Goal: Task Accomplishment & Management: Complete application form

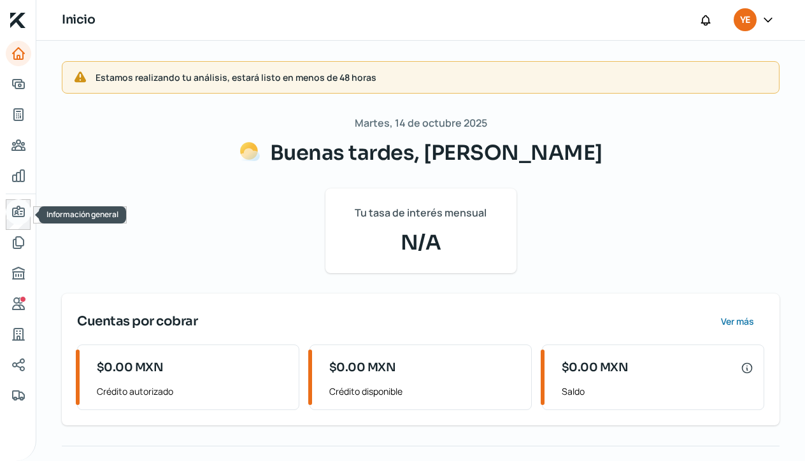
click at [22, 218] on icon "Información general" at bounding box center [18, 211] width 15 height 15
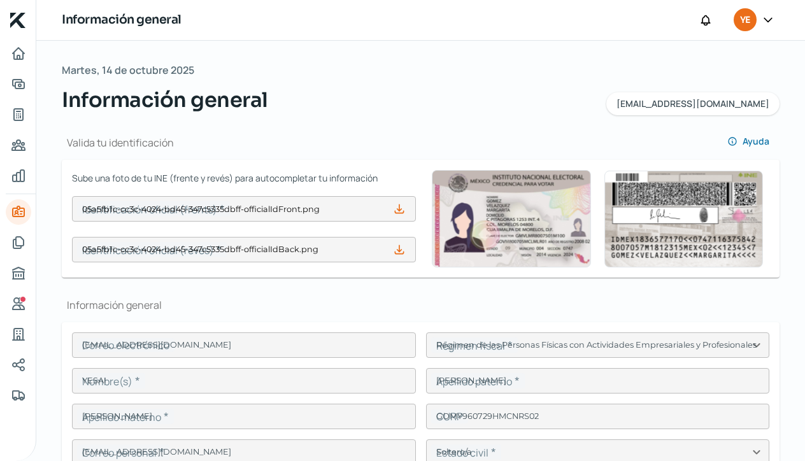
type input "05a5fb1c-cc3c-4024-bd45-347c5335dbff-officialIdFront.png"
type input "05a5fb1c-cc3c-4024-bd45-347c5335dbff-officialIdBack.png"
type input "[EMAIL_ADDRESS][DOMAIN_NAME]"
type input "Régimen de las Personas Físicas con Actividades Empresariales y Profesionales"
type input "Ecology"
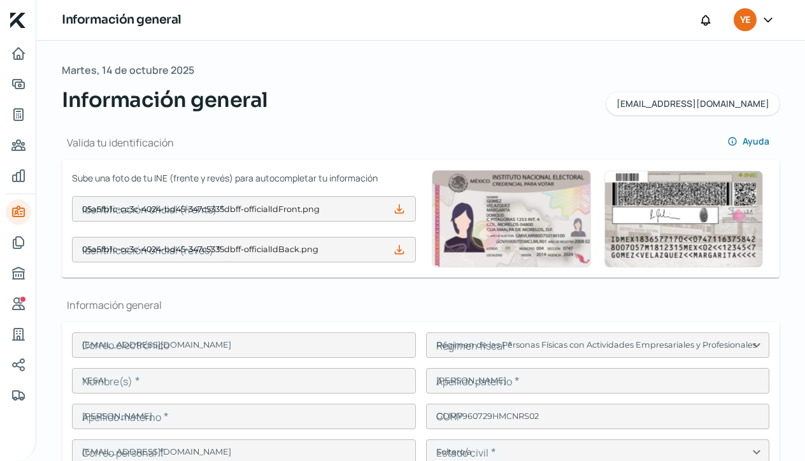
type input "47 - 7394 - 4754"
type input "72 - 2157 - 0107"
type input "GOMY960729R90"
type input "Fuente Gris"
type input "2181"
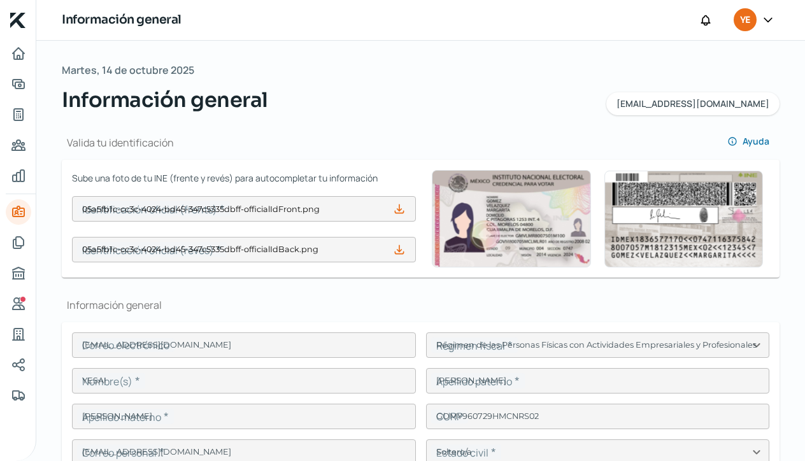
type input "45615"
type input "[GEOGRAPHIC_DATA]"
type input "[PERSON_NAME]"
type input "[GEOGRAPHIC_DATA]"
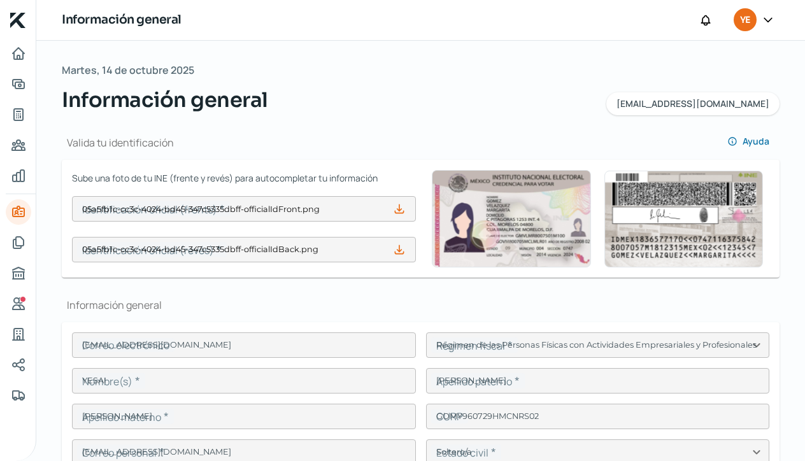
type input "EstadoDeCuenta202510.pdf"
type input "1"
type input "0"
type input "Rentada"
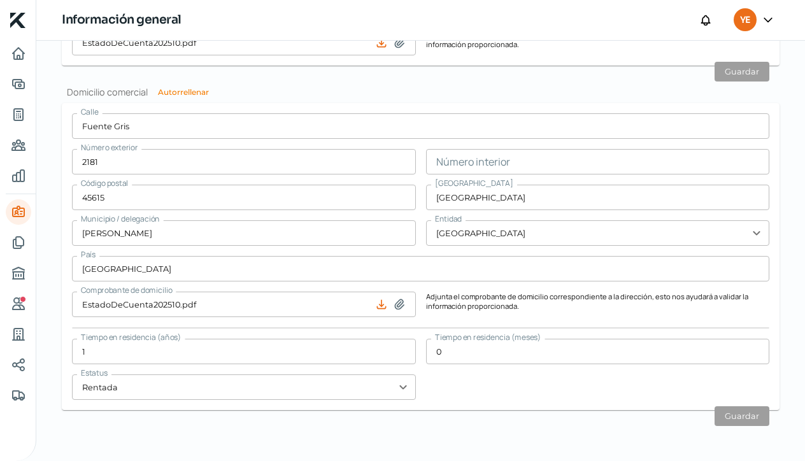
scroll to position [1108, 0]
